Goal: Information Seeking & Learning: Understand process/instructions

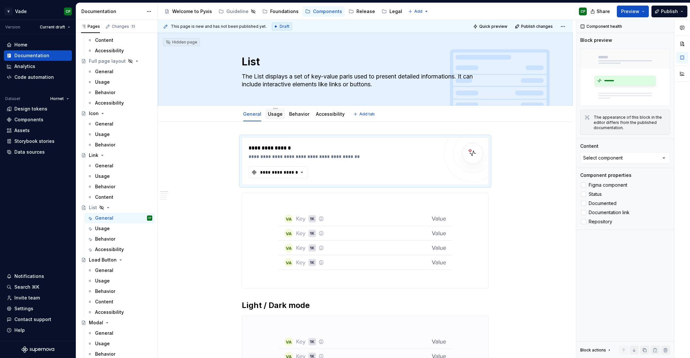
click at [278, 113] on link "Usage" at bounding box center [275, 114] width 15 height 6
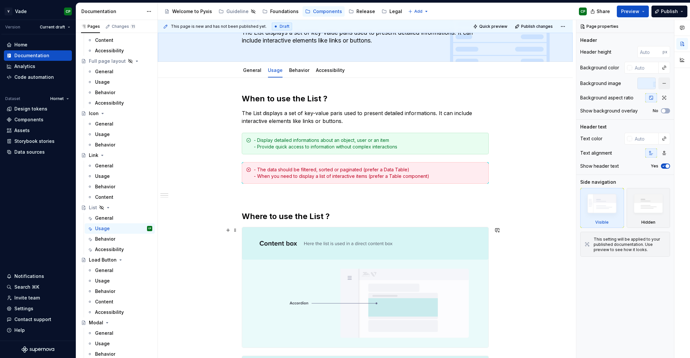
scroll to position [17, 0]
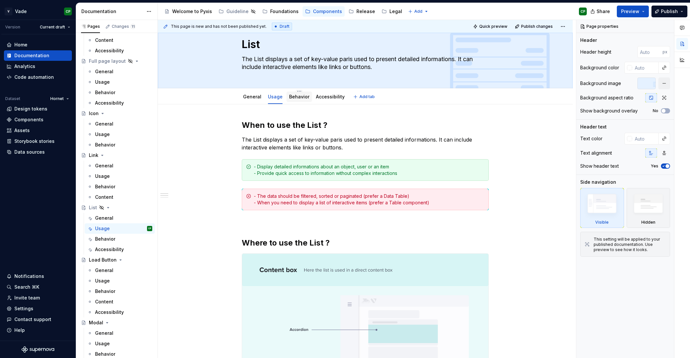
click at [299, 100] on div "Behavior" at bounding box center [299, 97] width 20 height 8
click at [295, 96] on link "Behavior" at bounding box center [299, 97] width 20 height 6
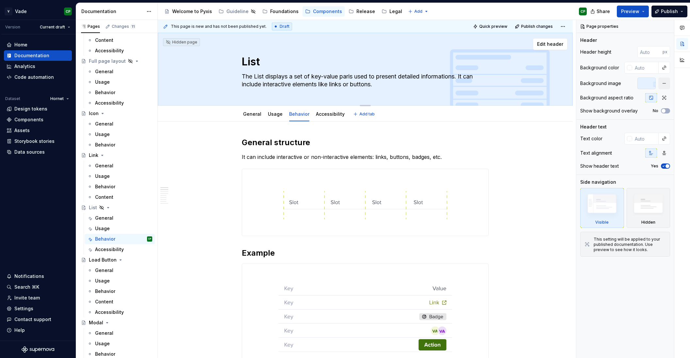
drag, startPoint x: 378, startPoint y: 85, endPoint x: 401, endPoint y: 89, distance: 23.0
click at [401, 89] on textarea "The List displays a set of key-value paris used to present detailed information…" at bounding box center [363, 80] width 247 height 18
click at [351, 76] on textarea "The List displays a set of key-value paris used to present detailed information…" at bounding box center [363, 80] width 247 height 18
type textarea "*"
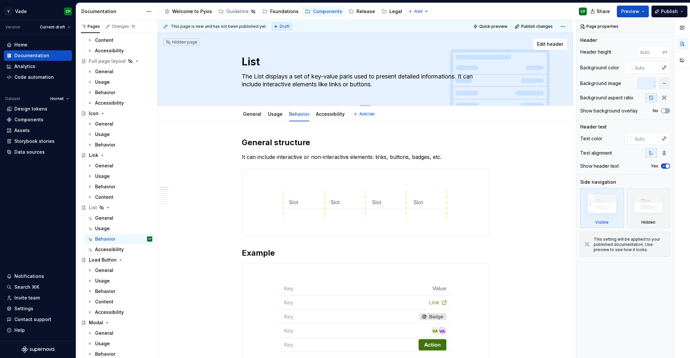
type textarea "The List displays a set of key-value used to present detailed informations. It …"
type textarea "*"
type textarea "The List displays a set of key-valu used to present detailed informations. It c…"
type textarea "*"
type textarea "The List displays a set of key-value used to present detailed informations. It …"
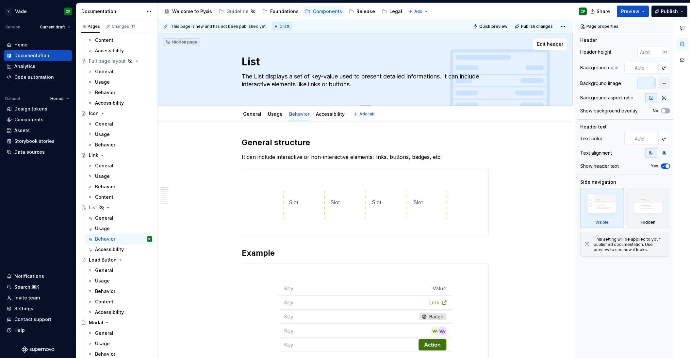
type textarea "*"
type textarea "The List displays a set of key-values used to present detailed informations. It…"
click at [449, 78] on textarea "The List displays a set of key-values used to present detailed informations. It…" at bounding box center [363, 80] width 247 height 18
type textarea "*"
type textarea "The List displays a set of key-values used to present detailed information. It …"
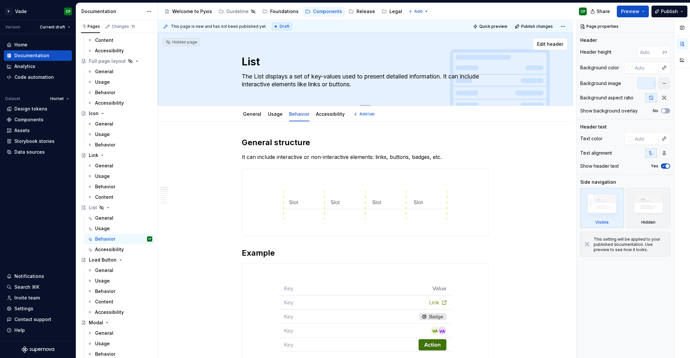
click at [304, 86] on textarea "The List displays a set of key-values used to present detailed information. It …" at bounding box center [363, 80] width 247 height 18
type textarea "*"
type textarea "The List displays a set of key-values used to present detailed information. It …"
type textarea "*"
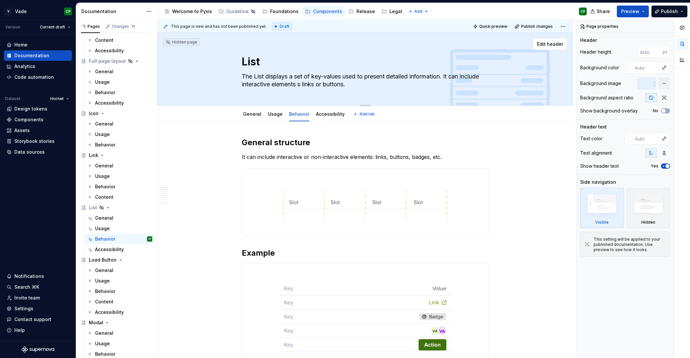
type textarea "The List displays a set of key-values used to present detailed information. It …"
type textarea "*"
type textarea "The List displays a set of key-values used to present detailed information. It …"
type textarea "*"
type textarea "The List displays a set of key-values used to present detailed information. It …"
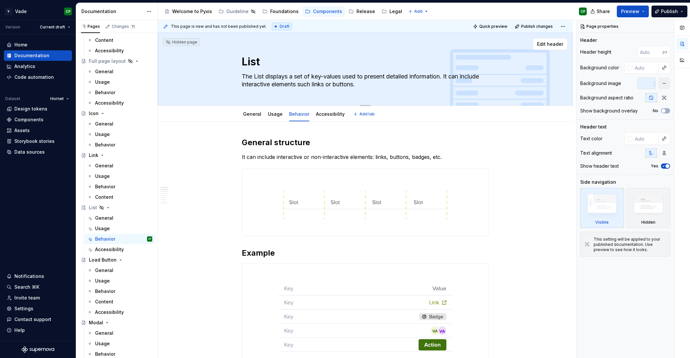
type textarea "*"
type textarea "The List displays a set of key-values used to present detailed information. It …"
type textarea "*"
type textarea "The List displays a set of key-values used to present detailed information. It …"
type textarea "*"
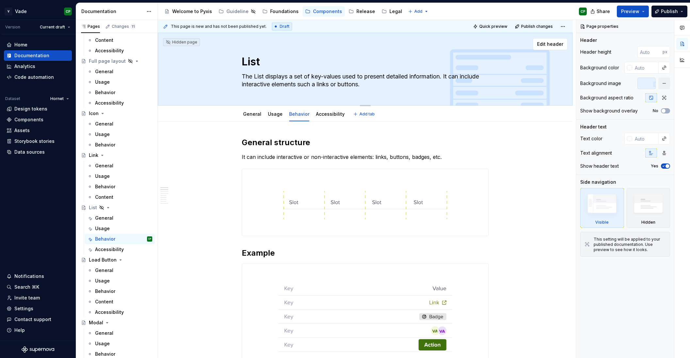
type textarea "The List displays a set of key-values used to present detailed information. It …"
type textarea "*"
type textarea "The List displays a set of key-values used to present detailed information. It …"
click at [355, 140] on h2 "General structure" at bounding box center [365, 142] width 247 height 10
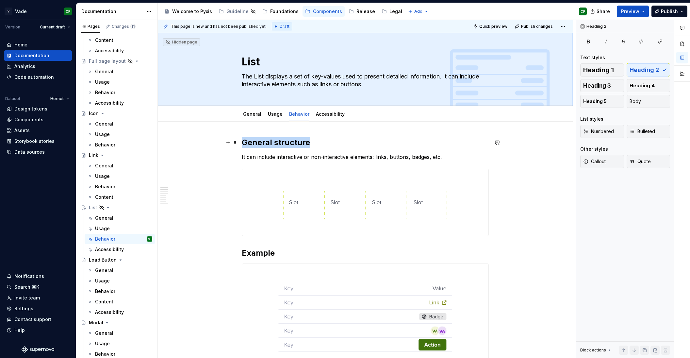
click at [355, 140] on h2 "General structure" at bounding box center [365, 142] width 247 height 10
type textarea "*"
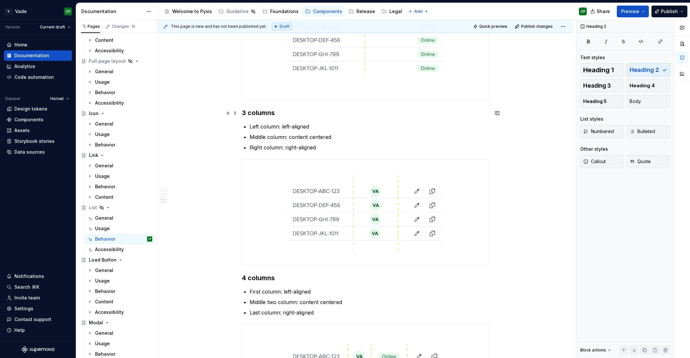
scroll to position [772, 0]
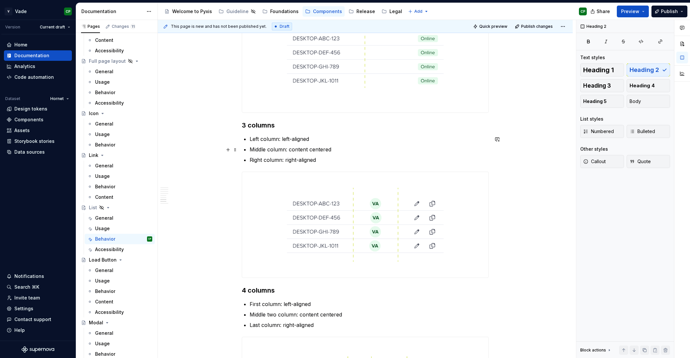
click at [334, 152] on p "Middle column: content centered" at bounding box center [369, 149] width 239 height 8
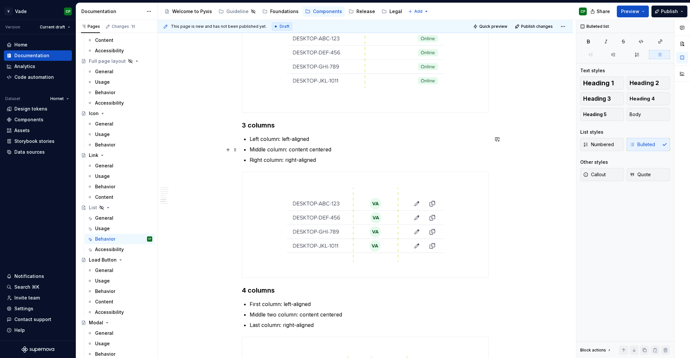
click at [290, 150] on p "Middle column: content centered" at bounding box center [369, 149] width 239 height 8
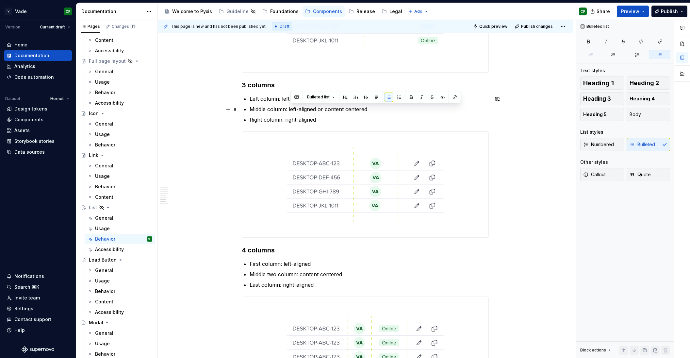
drag, startPoint x: 290, startPoint y: 111, endPoint x: 384, endPoint y: 111, distance: 93.4
click at [384, 111] on p "Middle column: left-aligned or content centered" at bounding box center [369, 109] width 239 height 8
copy p "left-aligned or content centered"
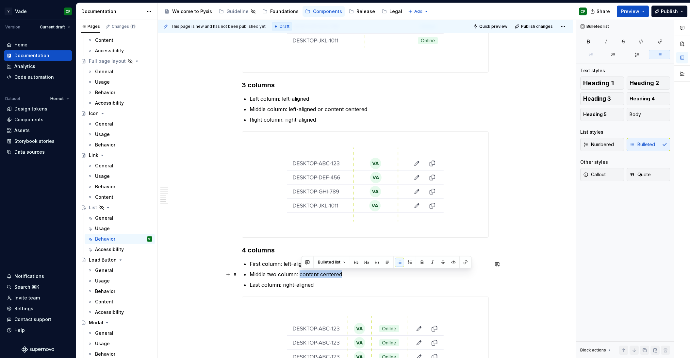
drag, startPoint x: 302, startPoint y: 276, endPoint x: 342, endPoint y: 276, distance: 40.5
click at [342, 276] on p "Middle two column: content centered" at bounding box center [369, 274] width 239 height 8
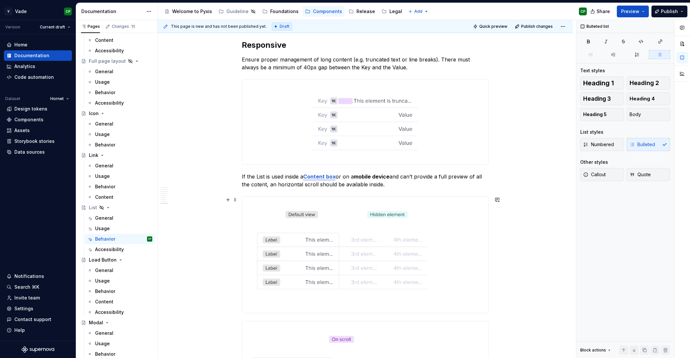
scroll to position [1190, 0]
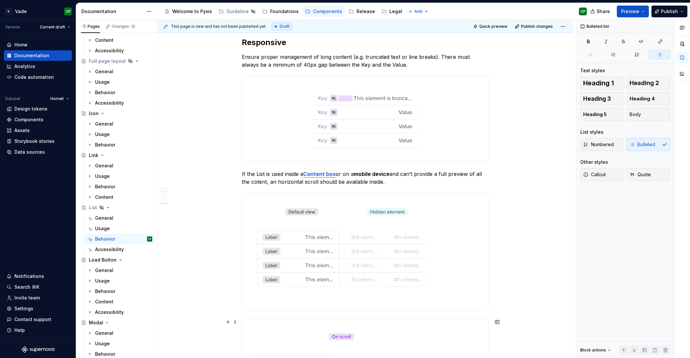
type textarea "*"
